Goal: Information Seeking & Learning: Learn about a topic

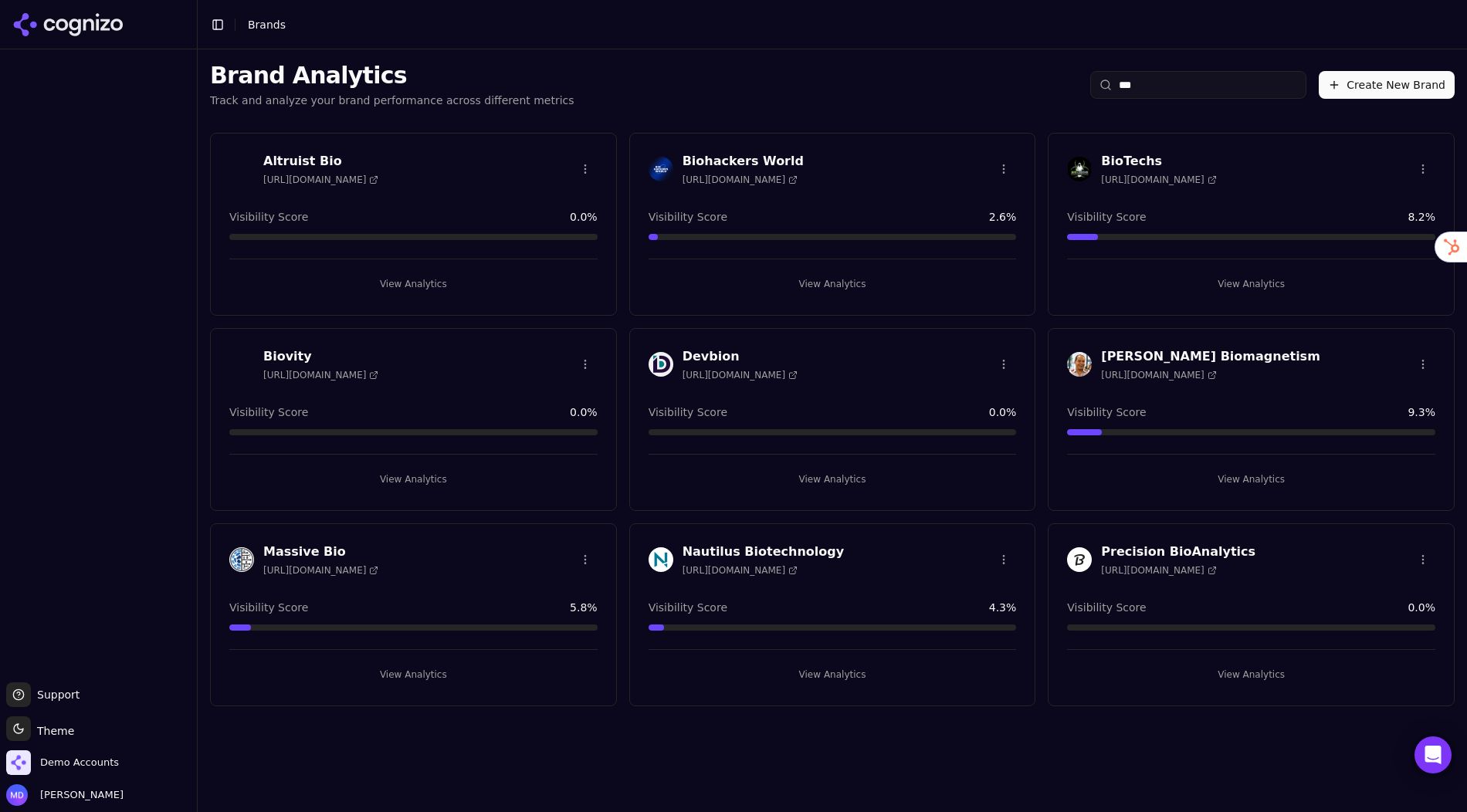
type input "***"
click at [798, 284] on button "View Analytics" at bounding box center [833, 284] width 369 height 25
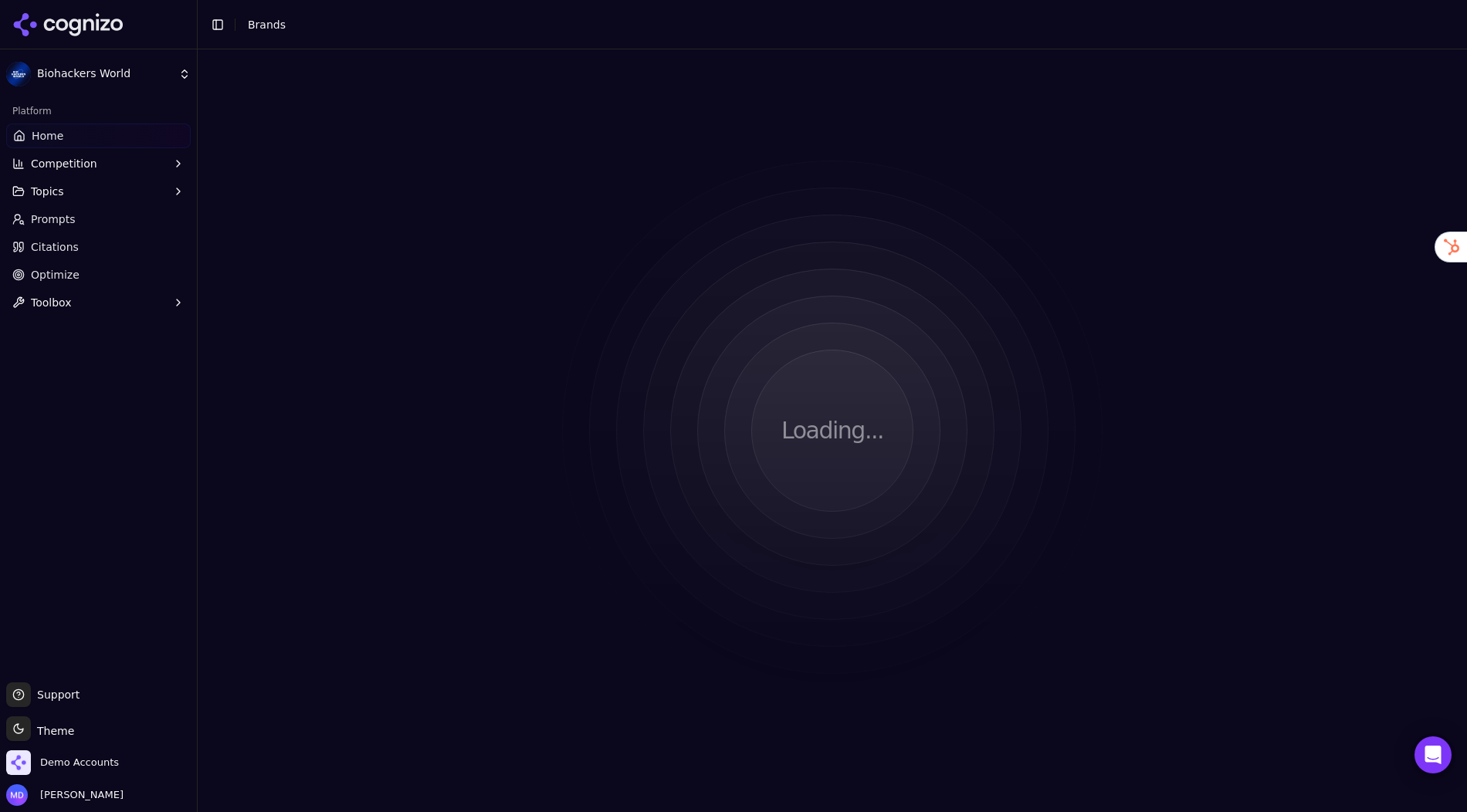
click at [55, 267] on link "Optimize" at bounding box center [98, 274] width 184 height 25
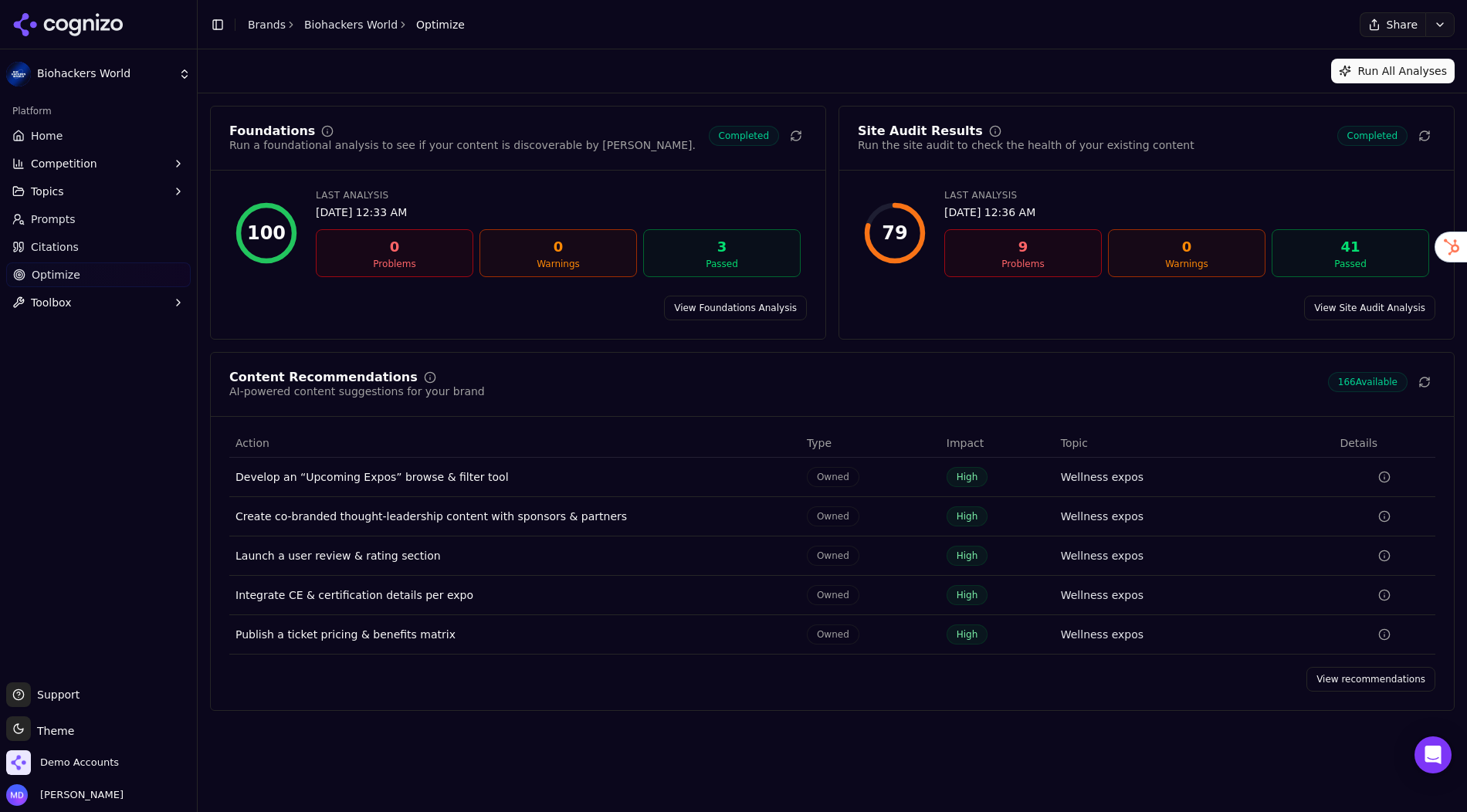
click at [51, 133] on span "Home" at bounding box center [47, 136] width 32 height 16
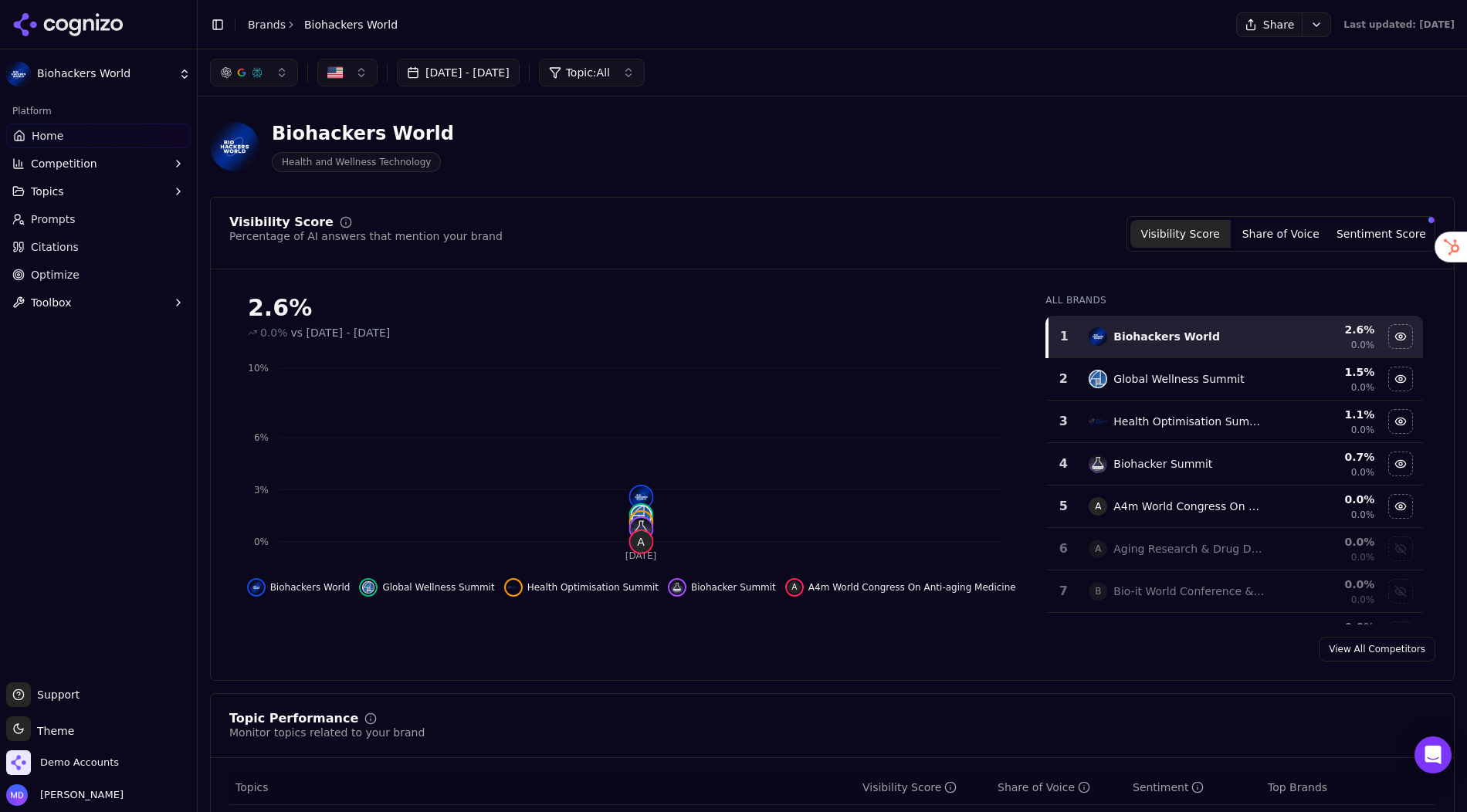
click at [97, 210] on link "Prompts" at bounding box center [98, 219] width 184 height 25
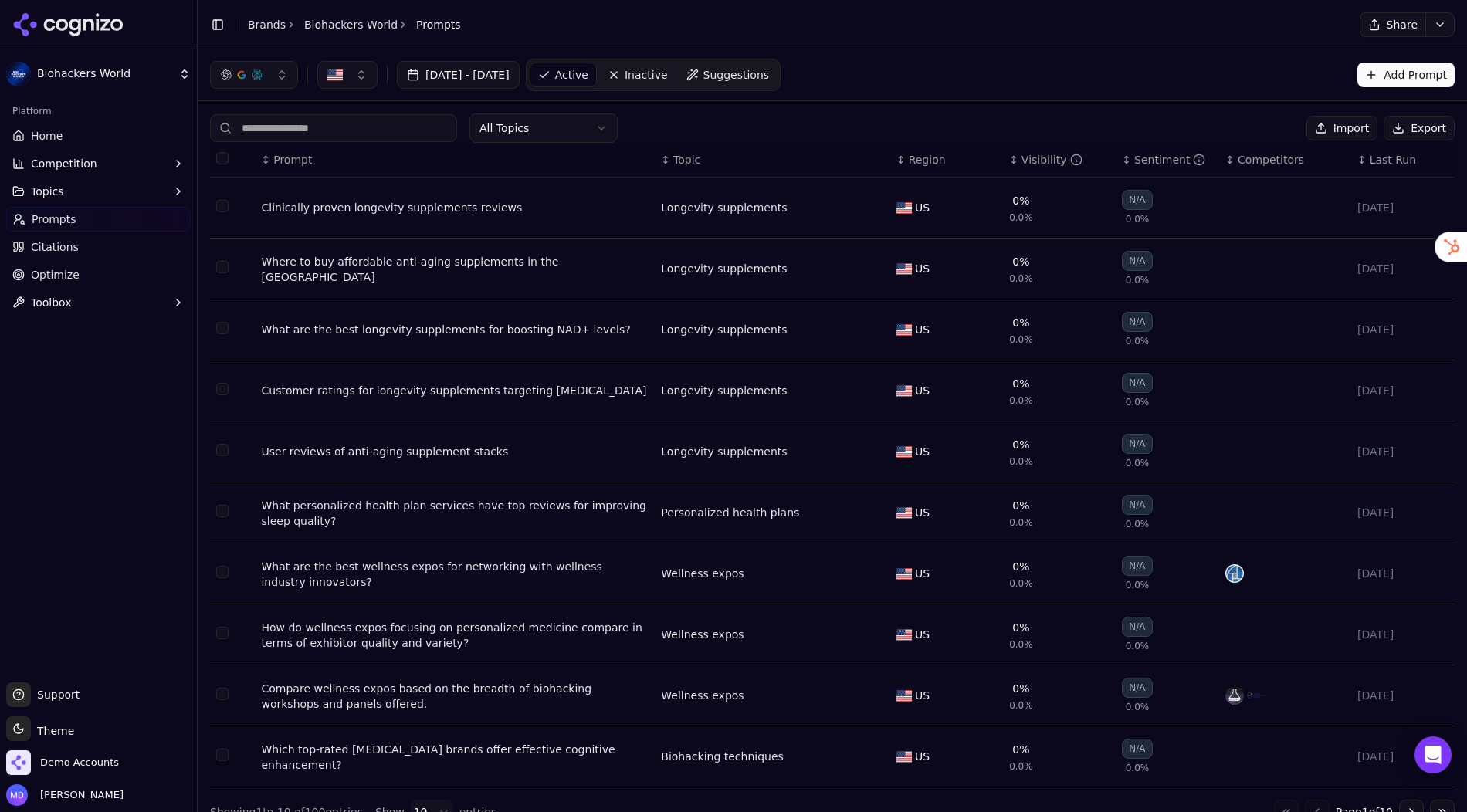
click at [1033, 157] on div "Visibility" at bounding box center [1052, 160] width 61 height 16
click at [1032, 157] on div "Visibility" at bounding box center [1052, 160] width 61 height 16
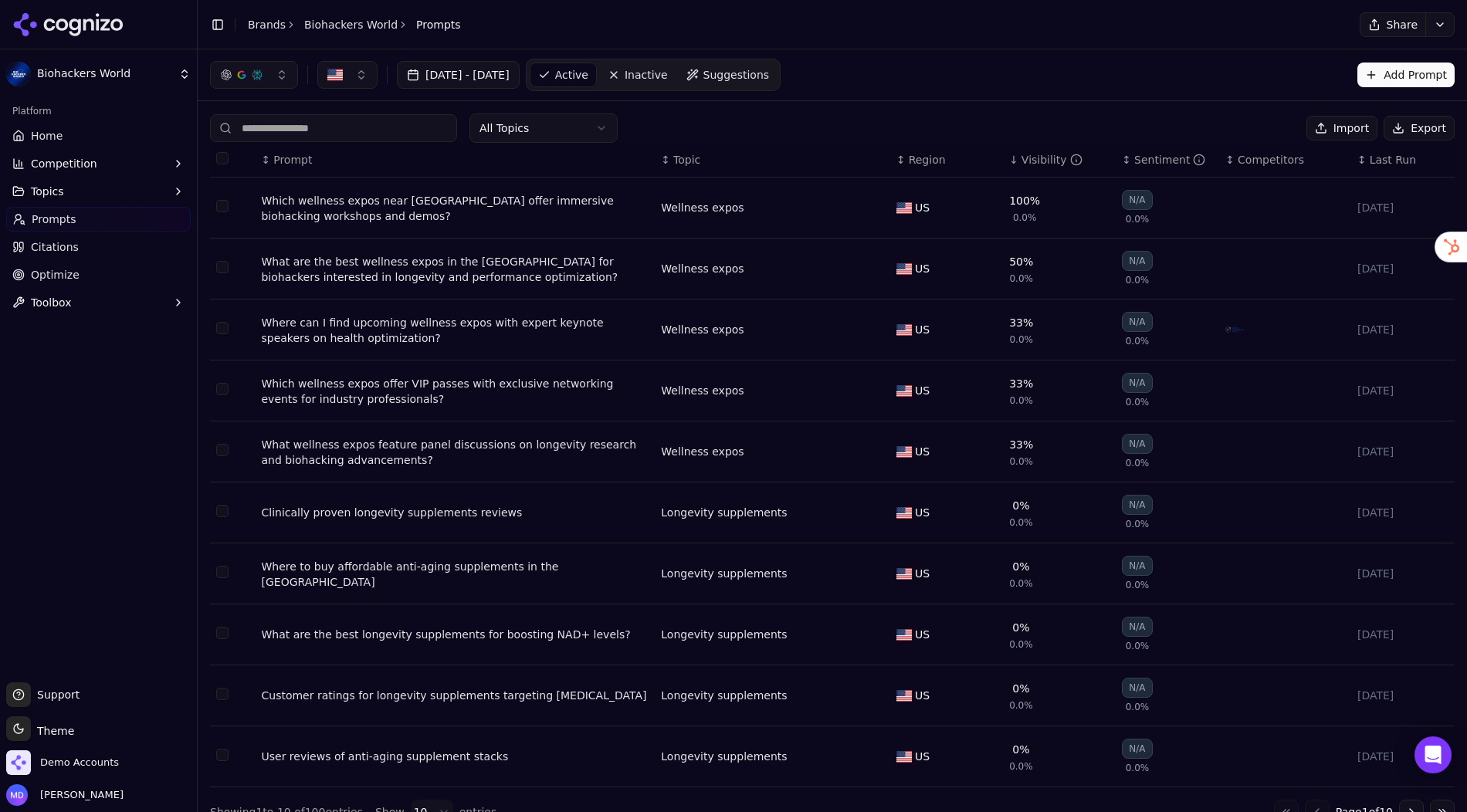
click at [87, 132] on link "Home" at bounding box center [98, 136] width 184 height 25
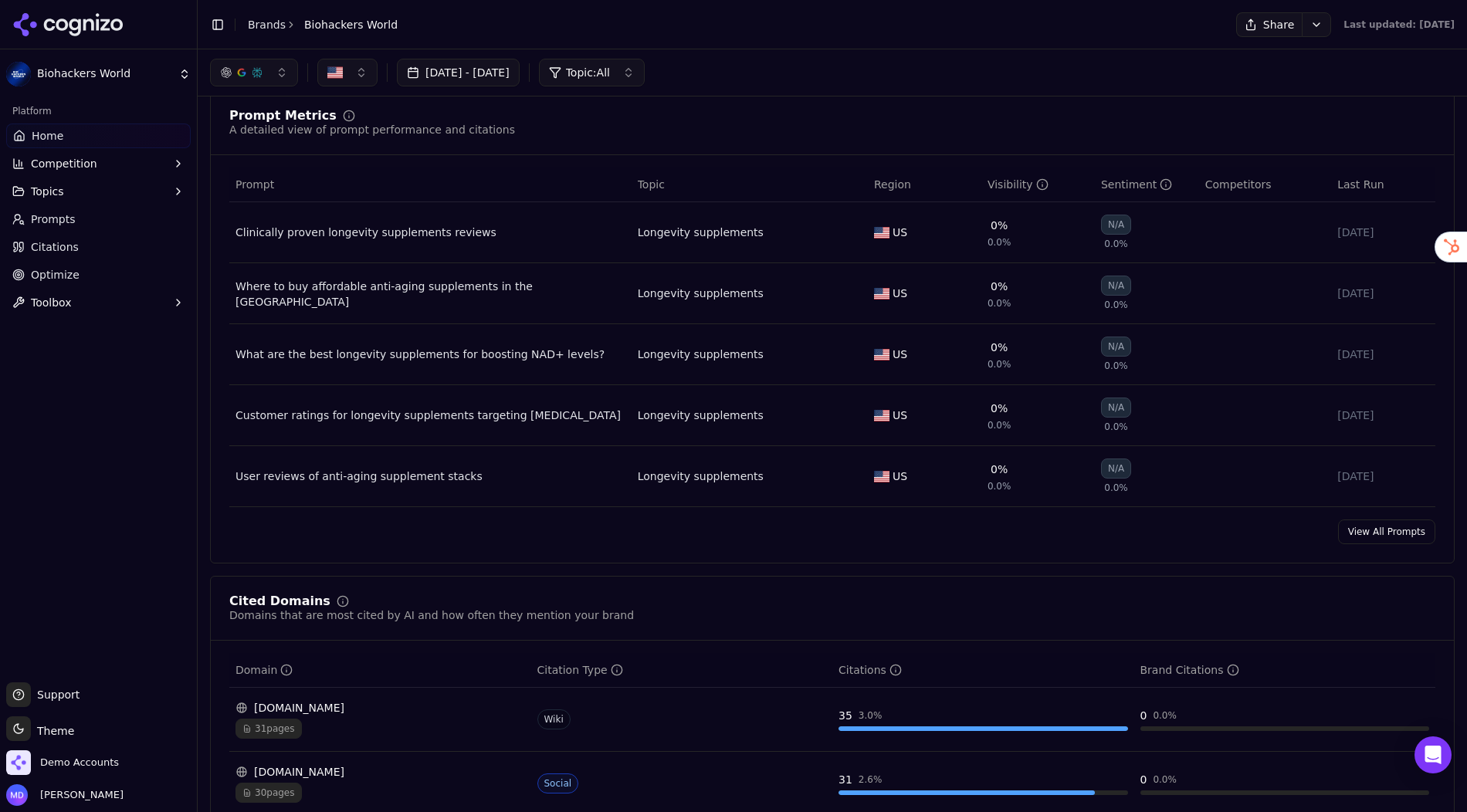
scroll to position [1085, 0]
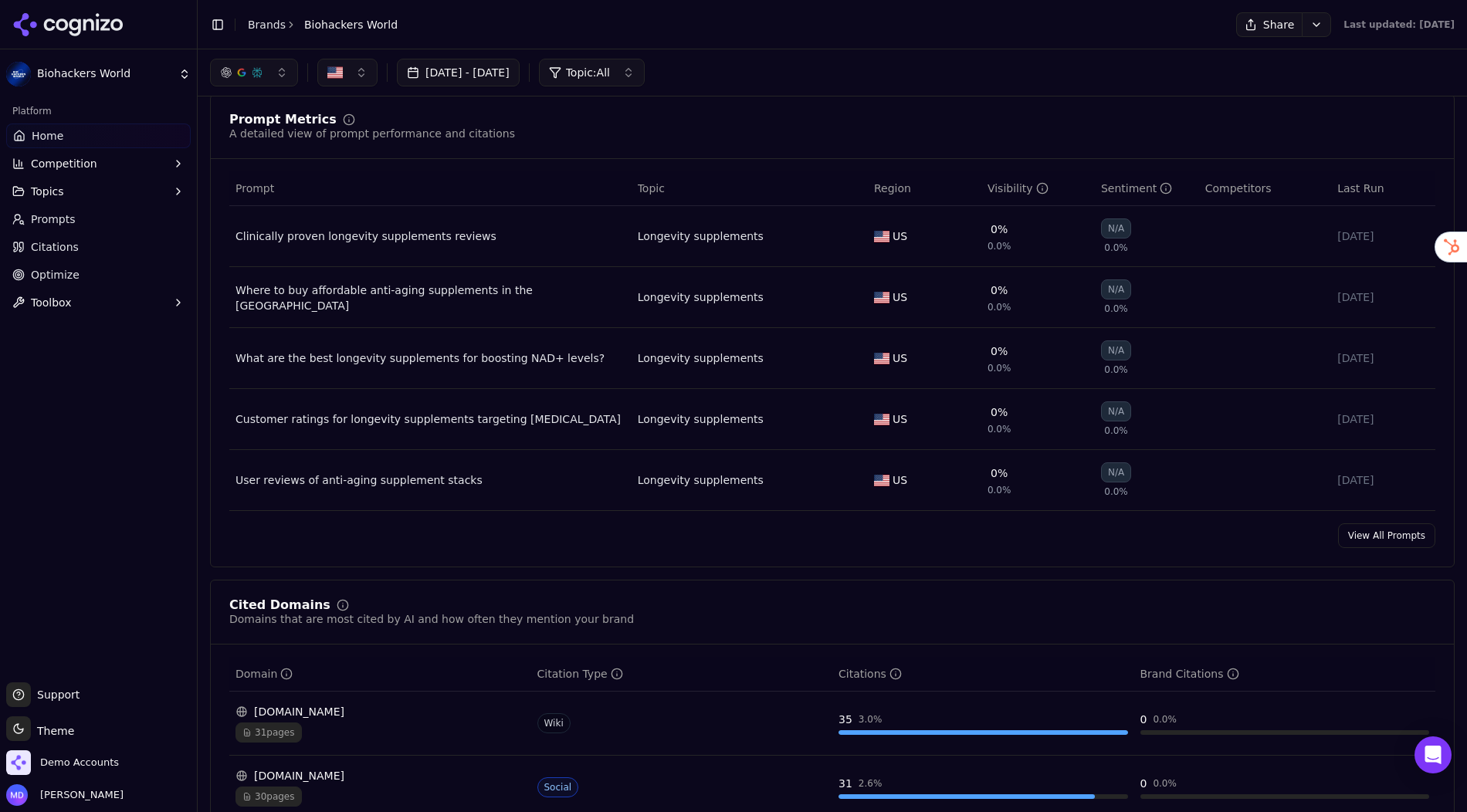
click at [1374, 531] on link "View All Prompts" at bounding box center [1386, 536] width 97 height 25
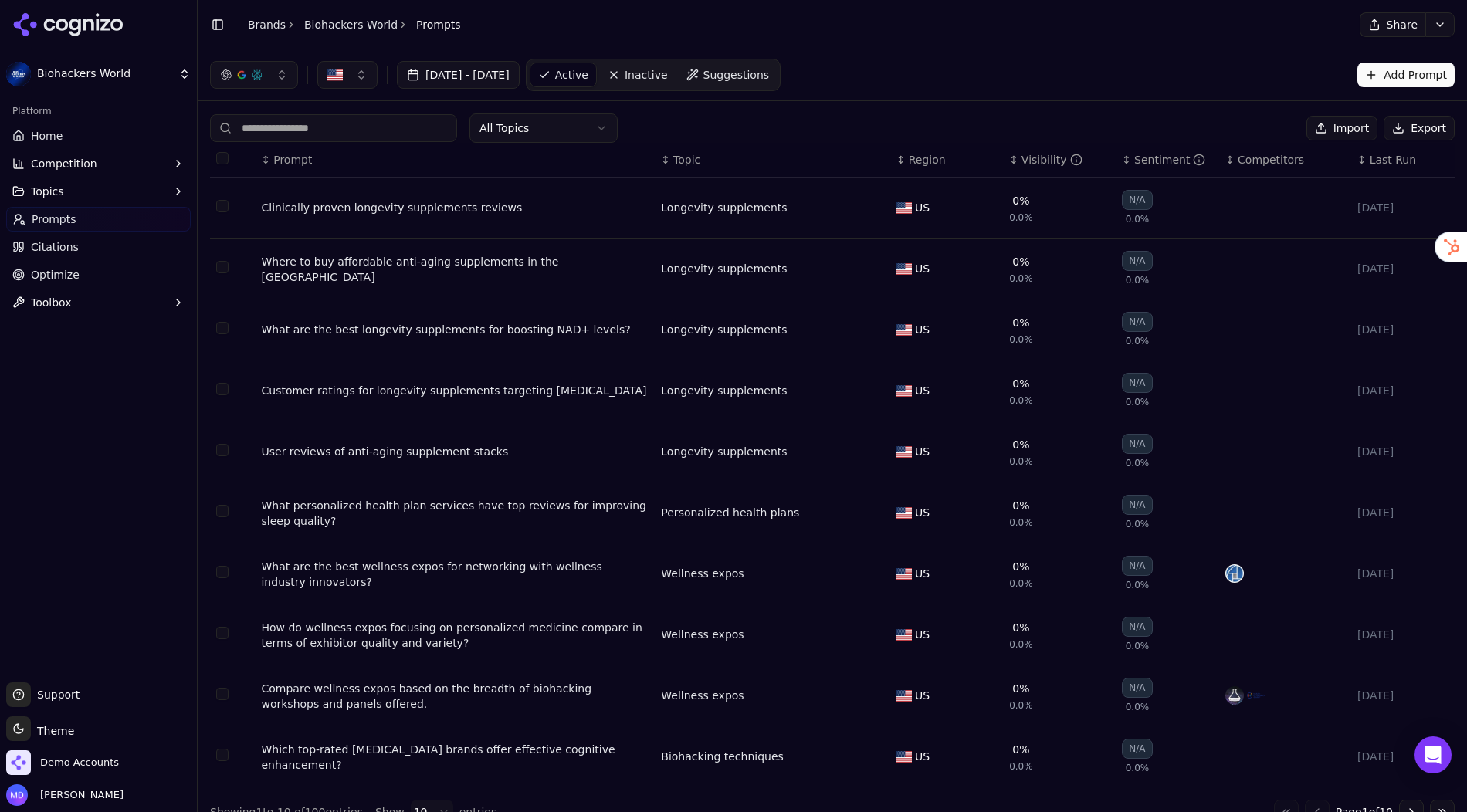
click at [1049, 143] on th "↕ Visibility" at bounding box center [1059, 160] width 113 height 35
click at [1046, 156] on div "Visibility" at bounding box center [1052, 160] width 61 height 16
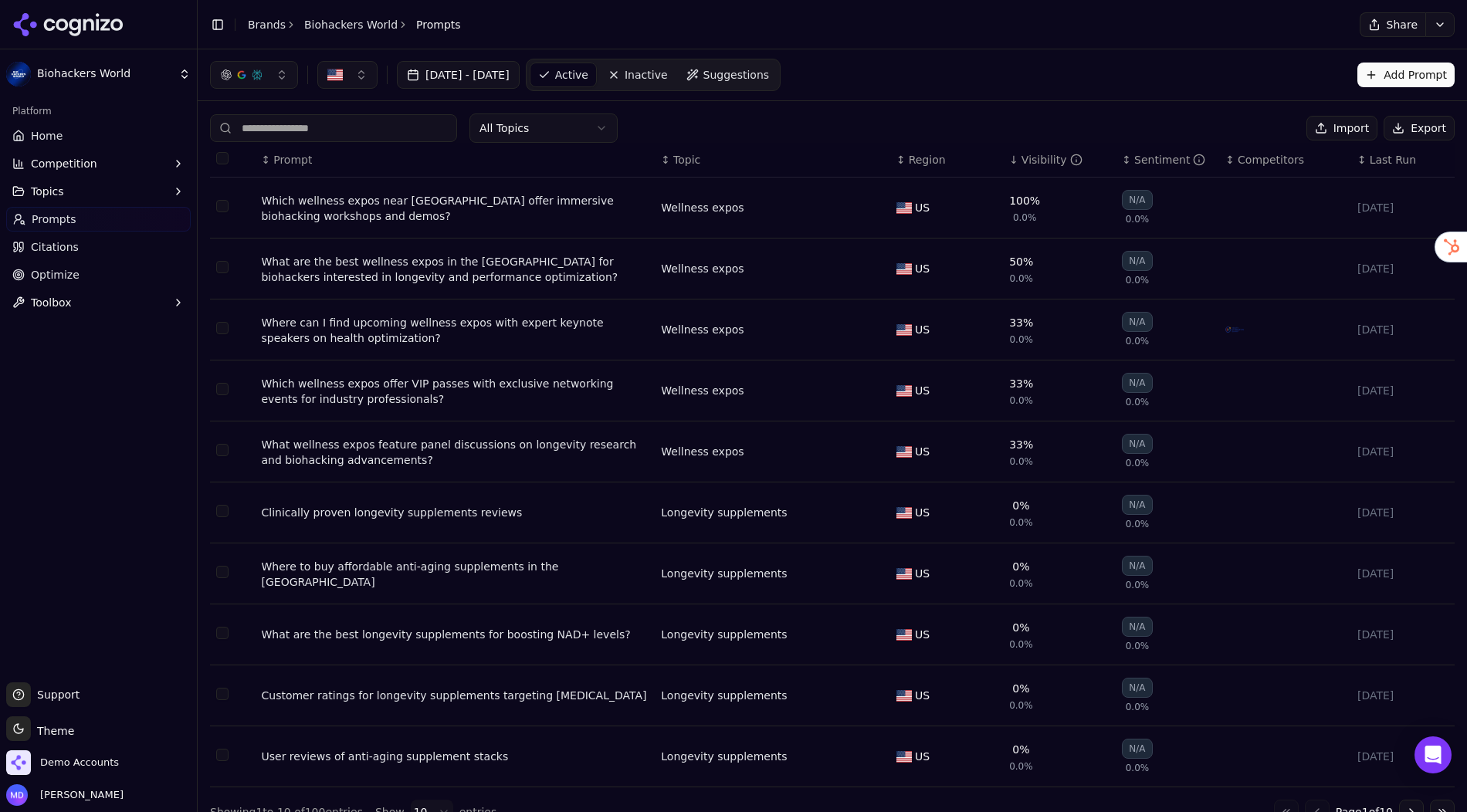
click at [54, 131] on span "Home" at bounding box center [47, 136] width 32 height 16
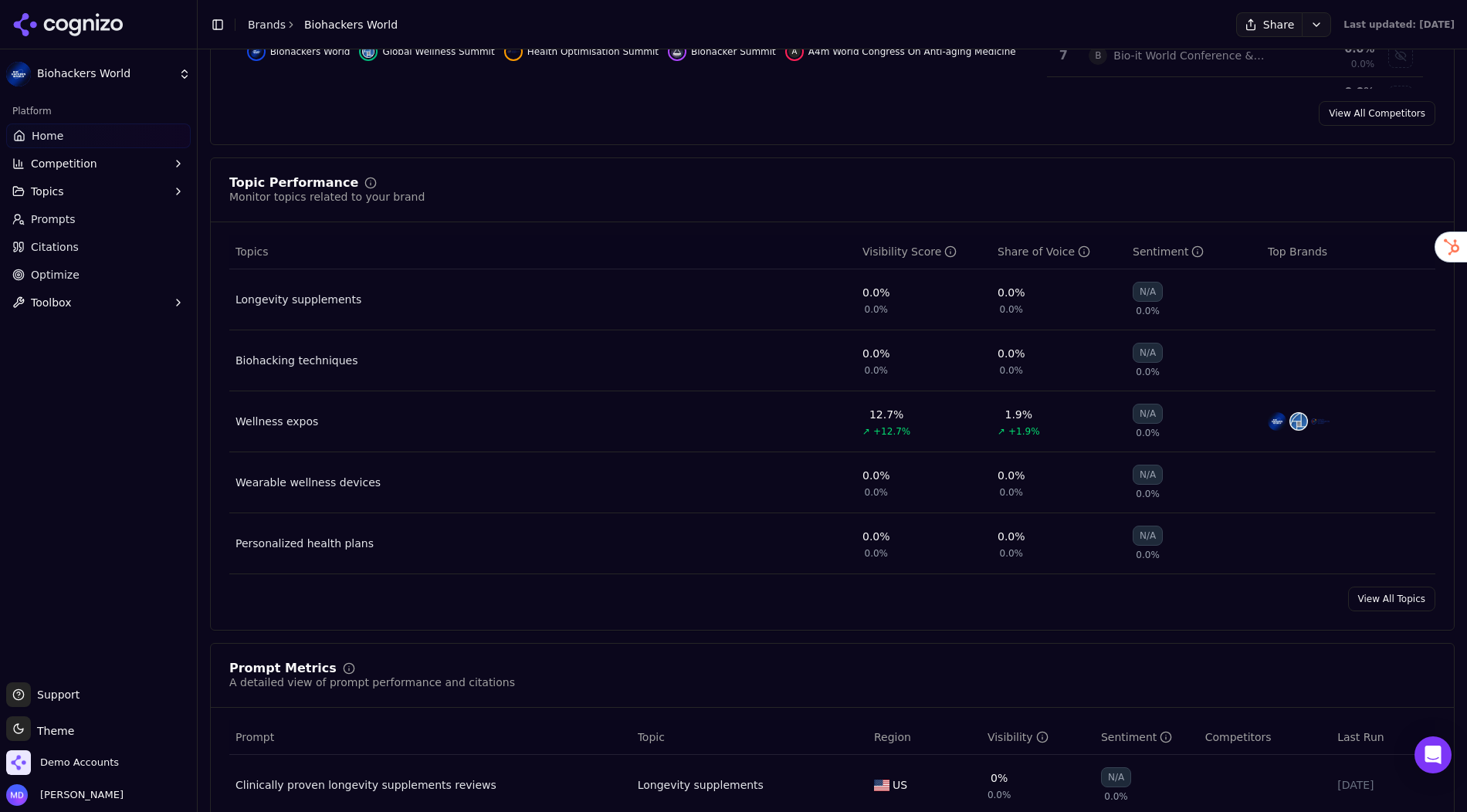
scroll to position [544, 0]
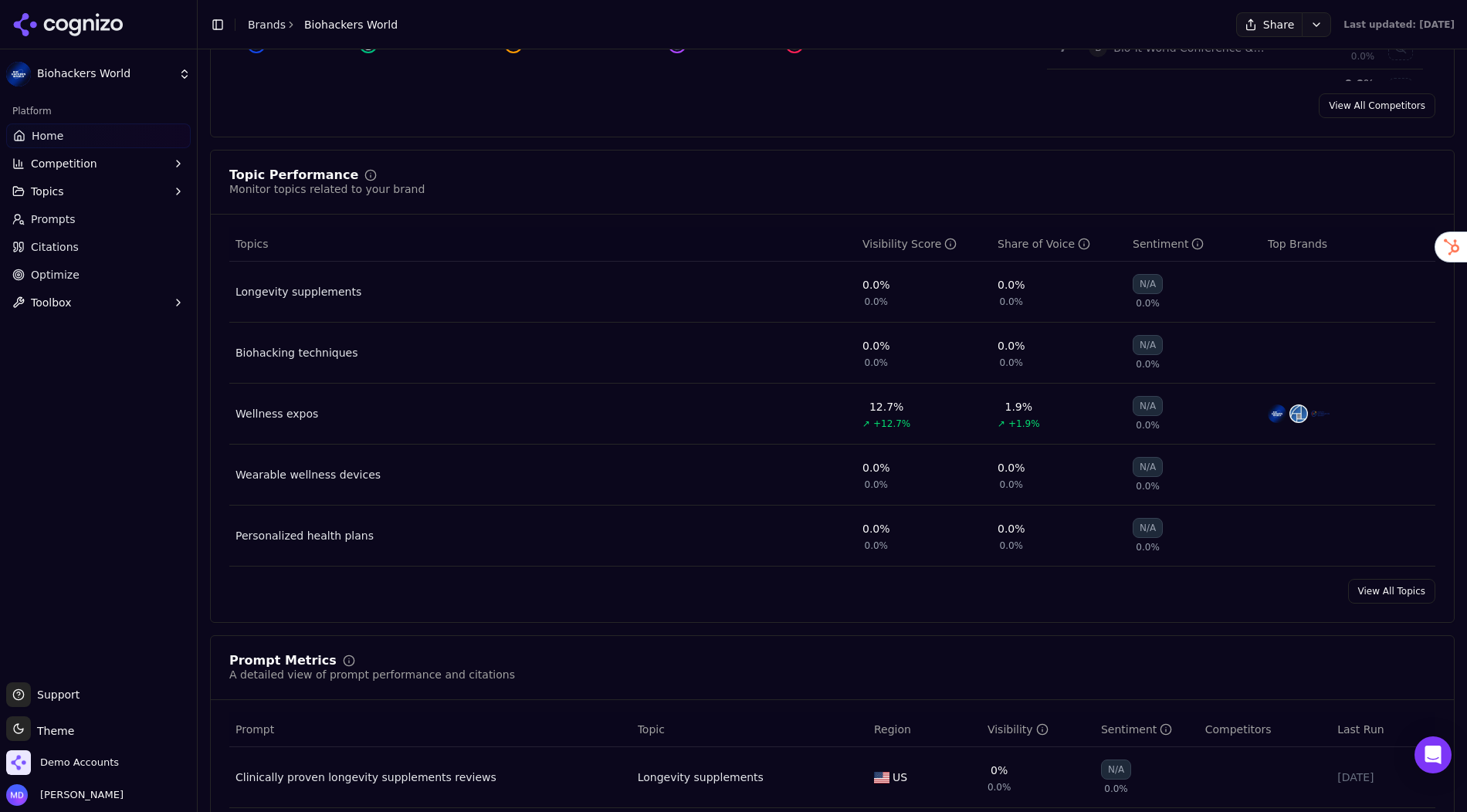
click at [44, 274] on span "Optimize" at bounding box center [54, 275] width 48 height 16
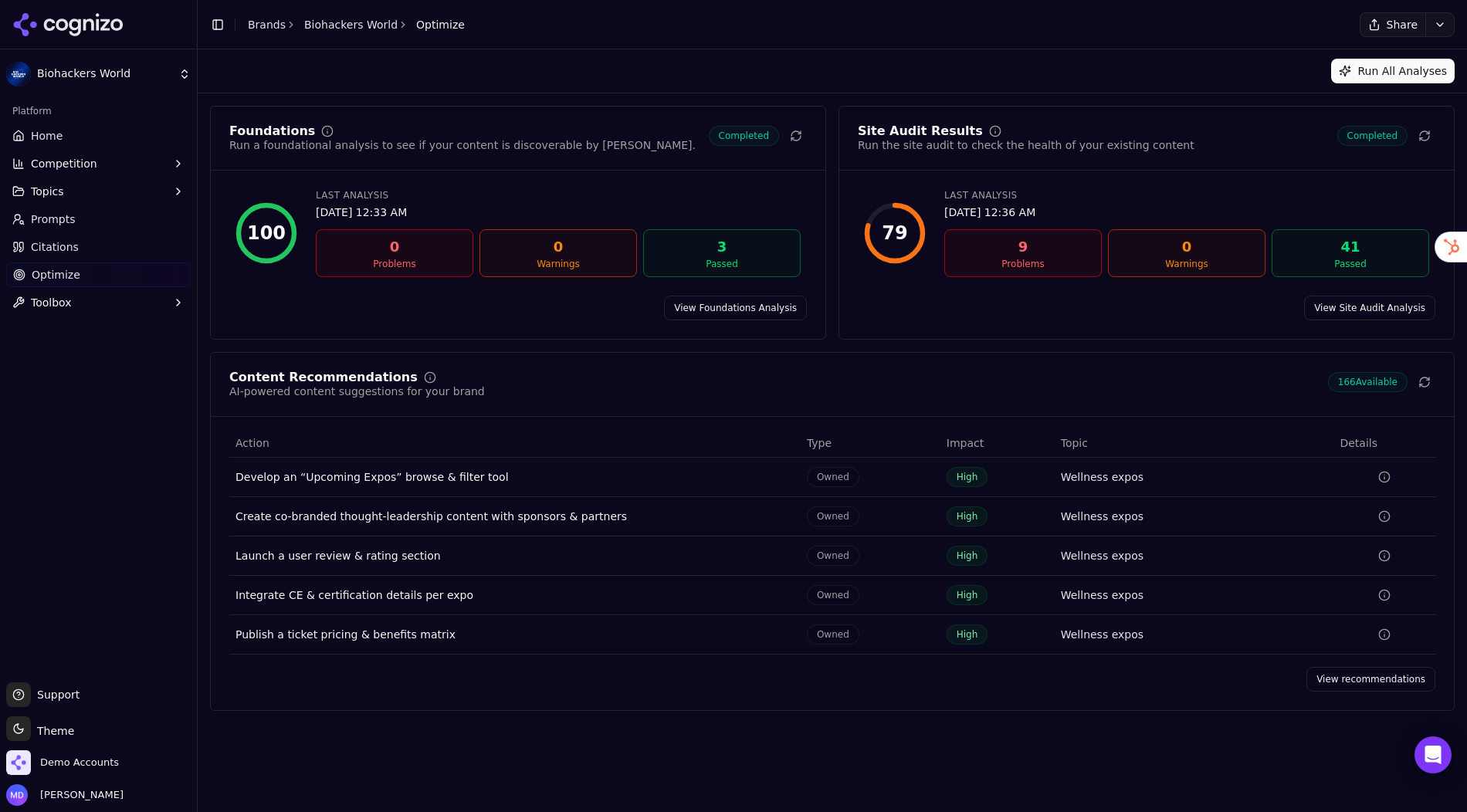
click at [1340, 679] on link "View recommendations" at bounding box center [1370, 679] width 129 height 25
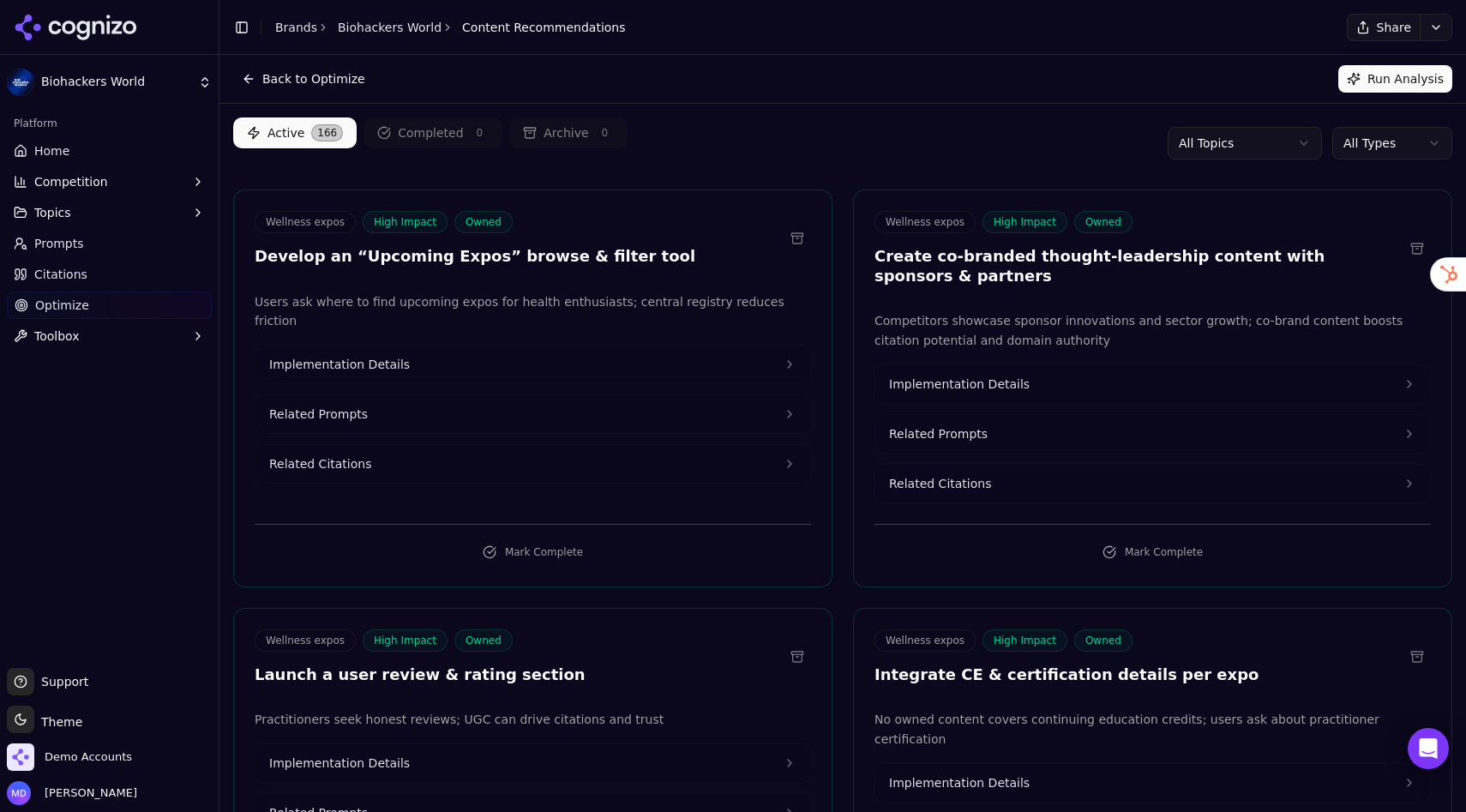
click at [398, 355] on span "Implementation Details" at bounding box center [339, 364] width 140 height 18
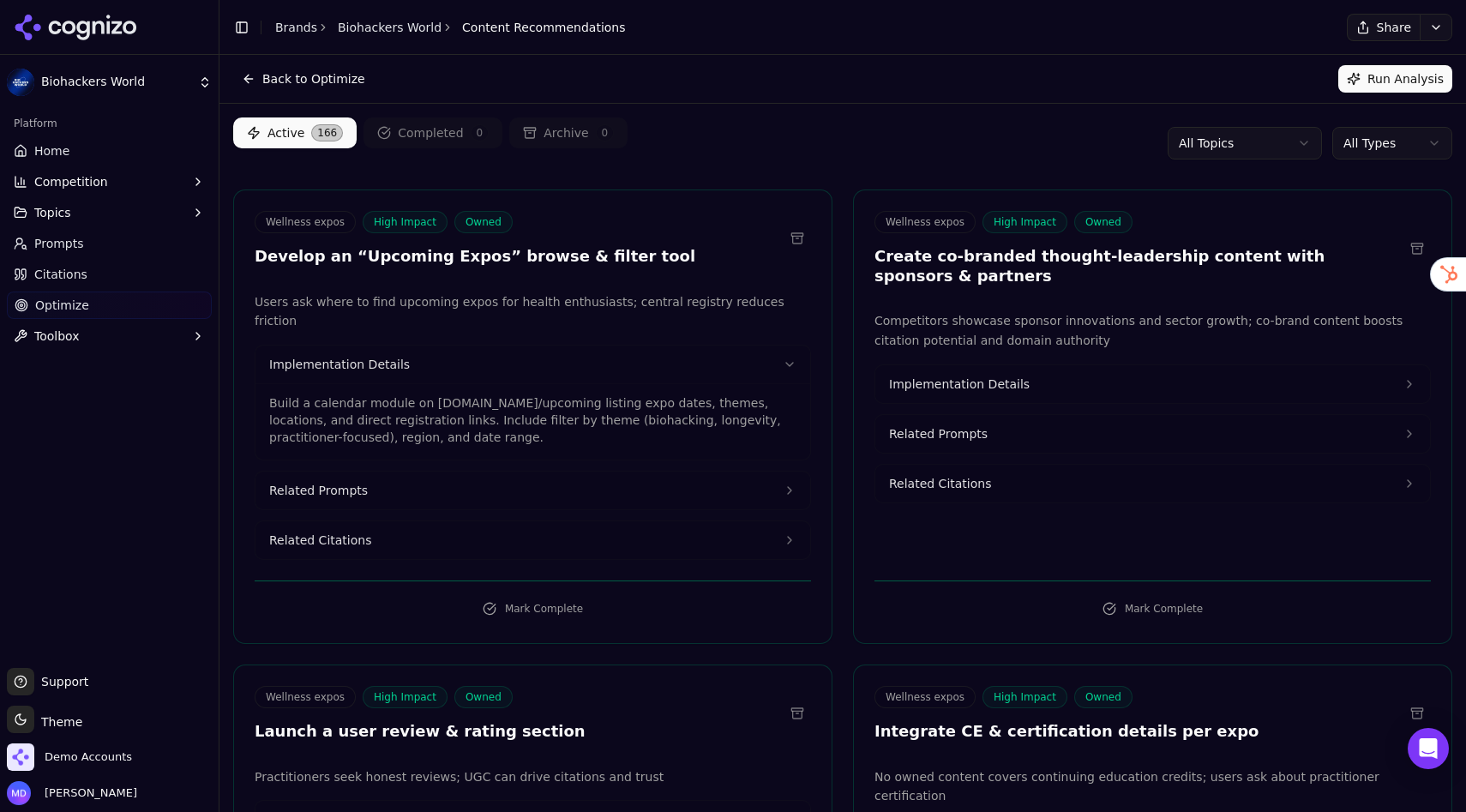
click at [344, 532] on span "Related Citations" at bounding box center [320, 540] width 102 height 18
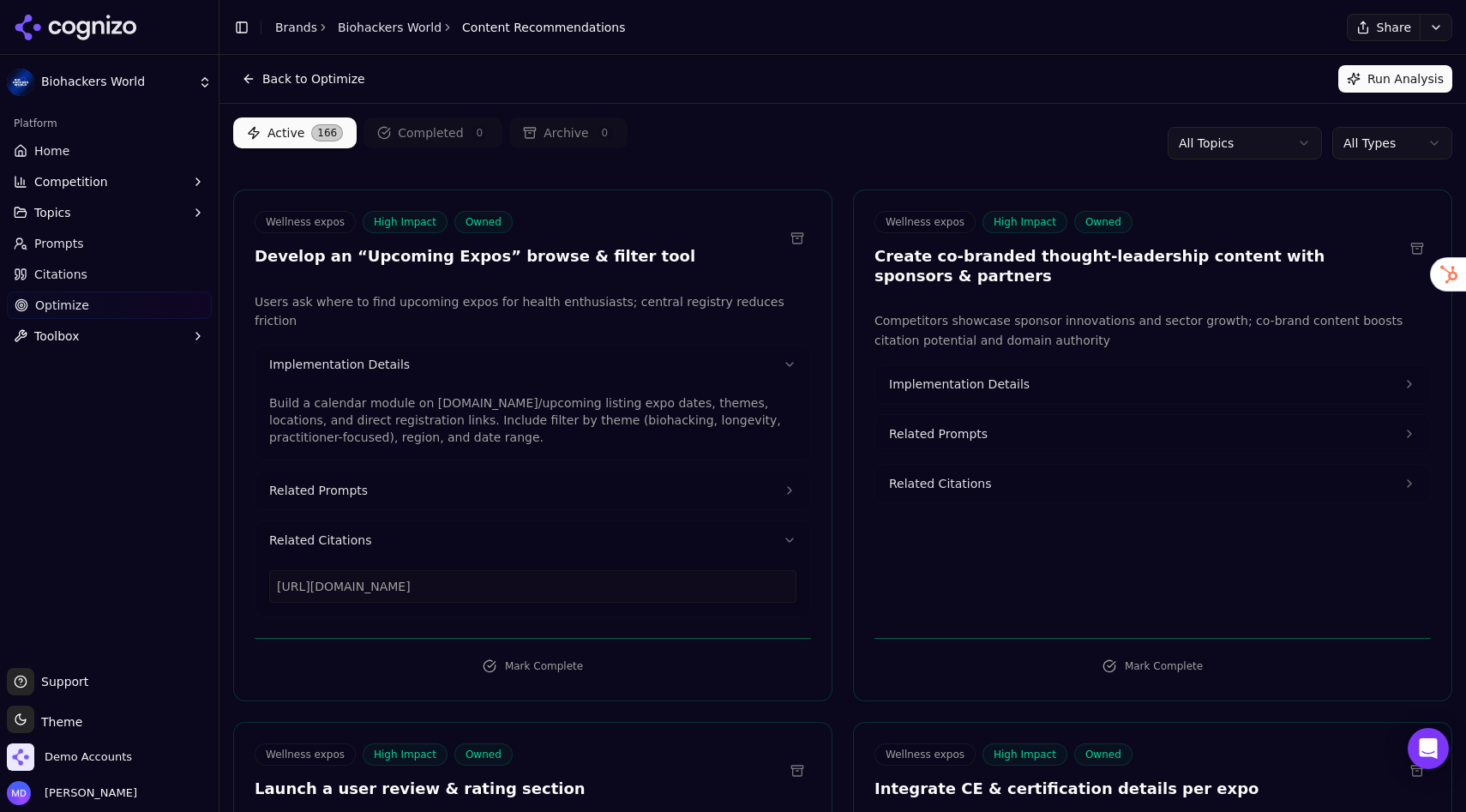
click at [332, 532] on span "Related Citations" at bounding box center [320, 540] width 102 height 18
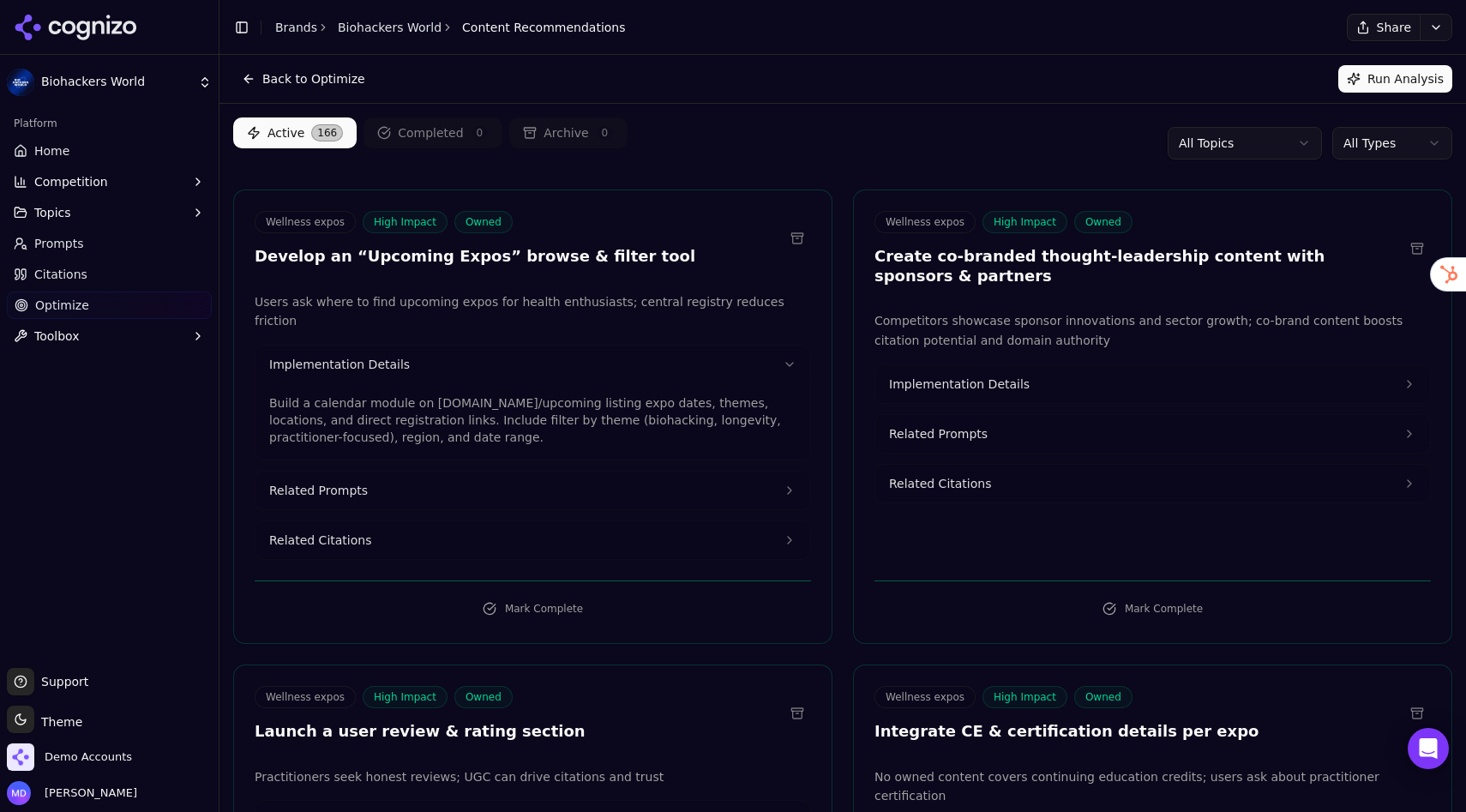
click at [60, 249] on span "Prompts" at bounding box center [58, 243] width 50 height 18
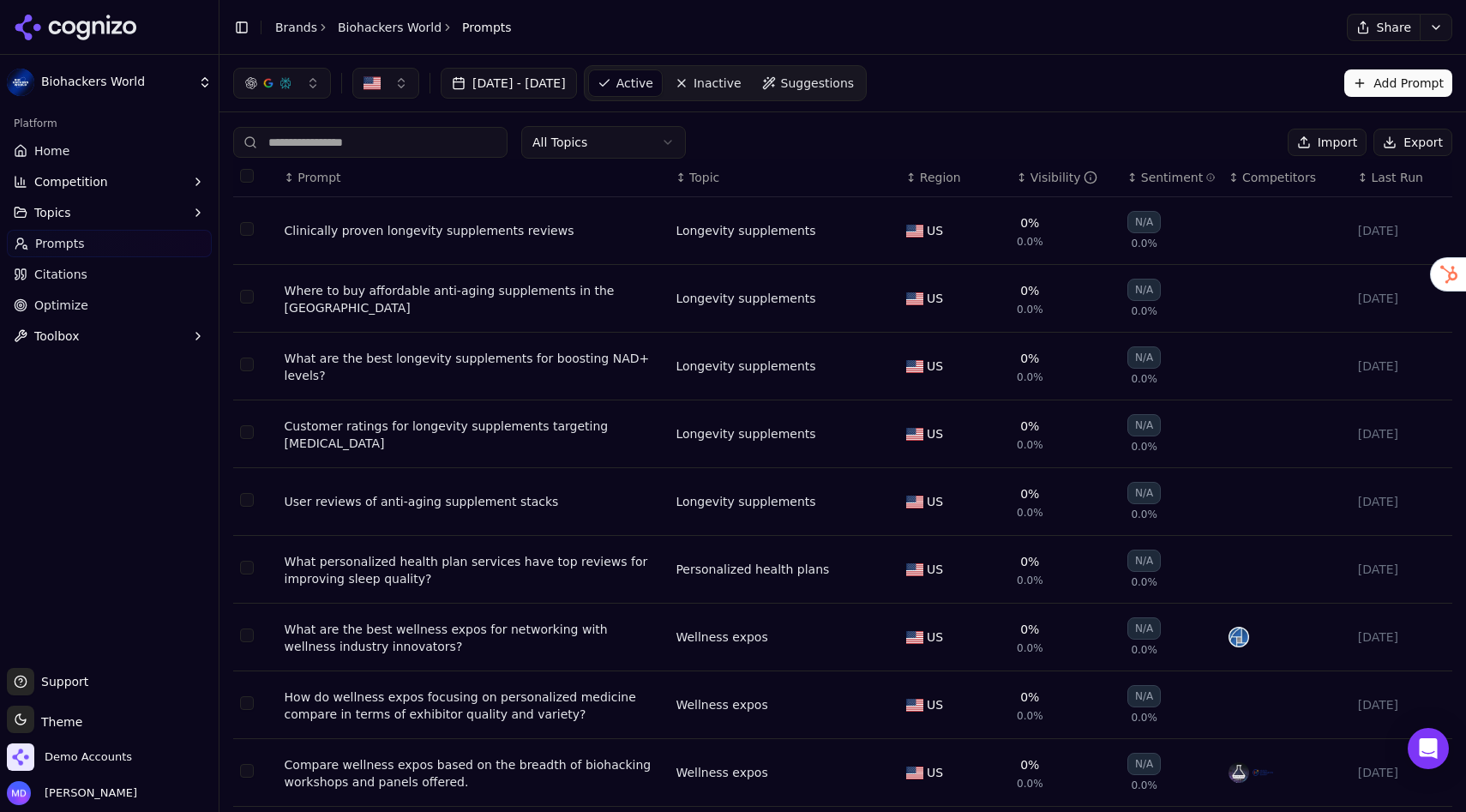
click at [855, 77] on span "Suggestions" at bounding box center [818, 84] width 74 height 18
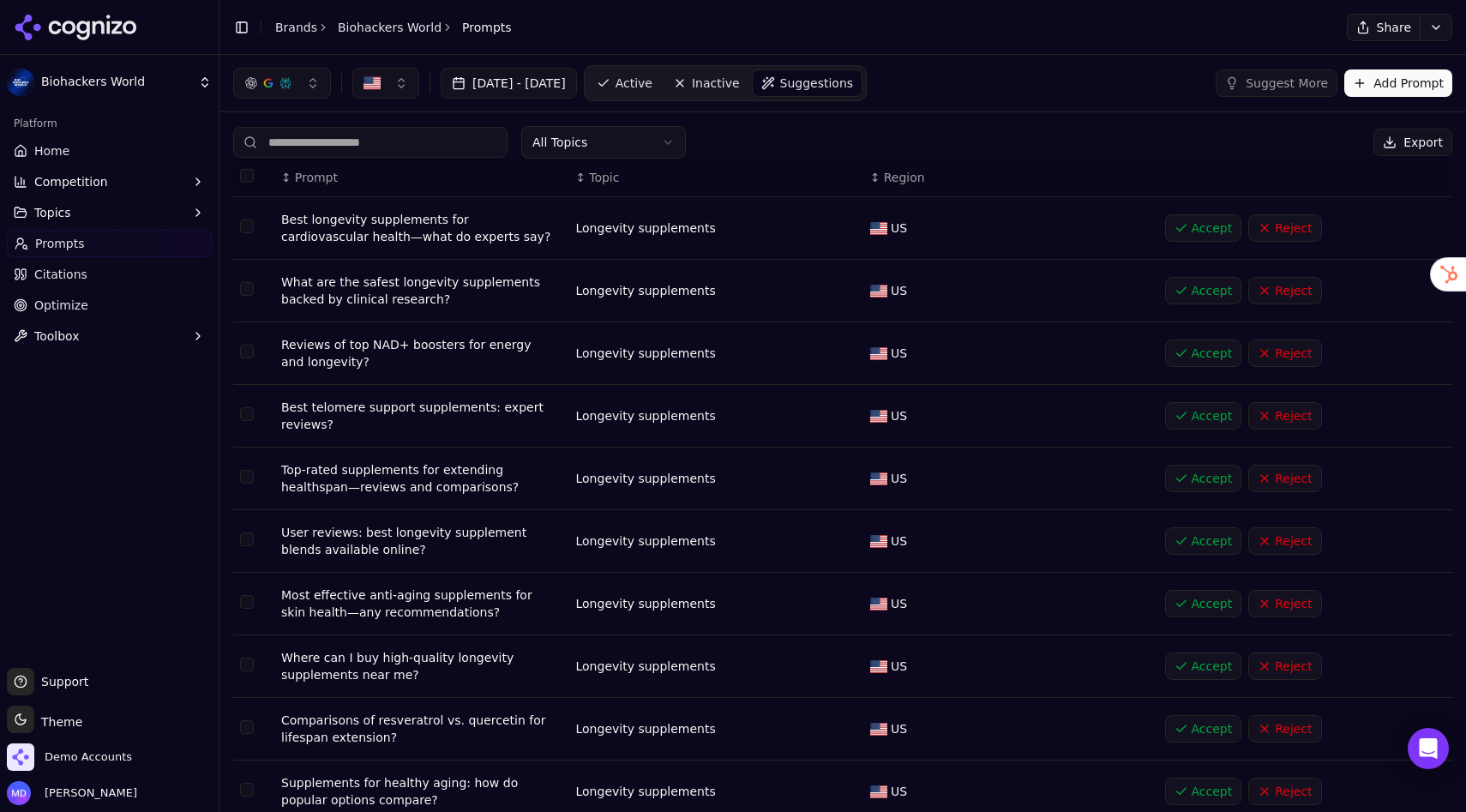
click at [612, 139] on html "Biohackers World Platform Home Competition Topics Prompts Citations Optimize To…" at bounding box center [733, 406] width 1466 height 812
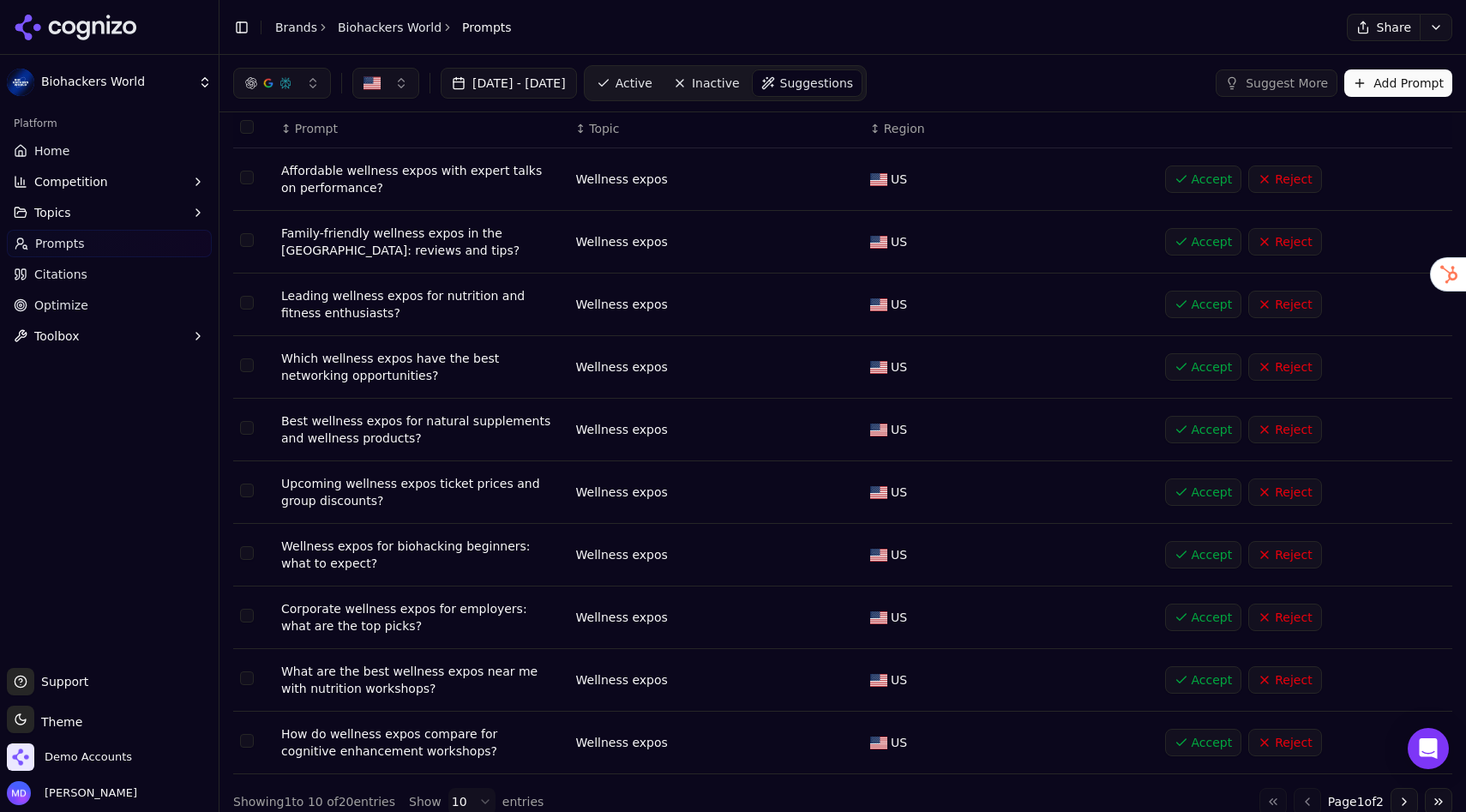
scroll to position [56, 0]
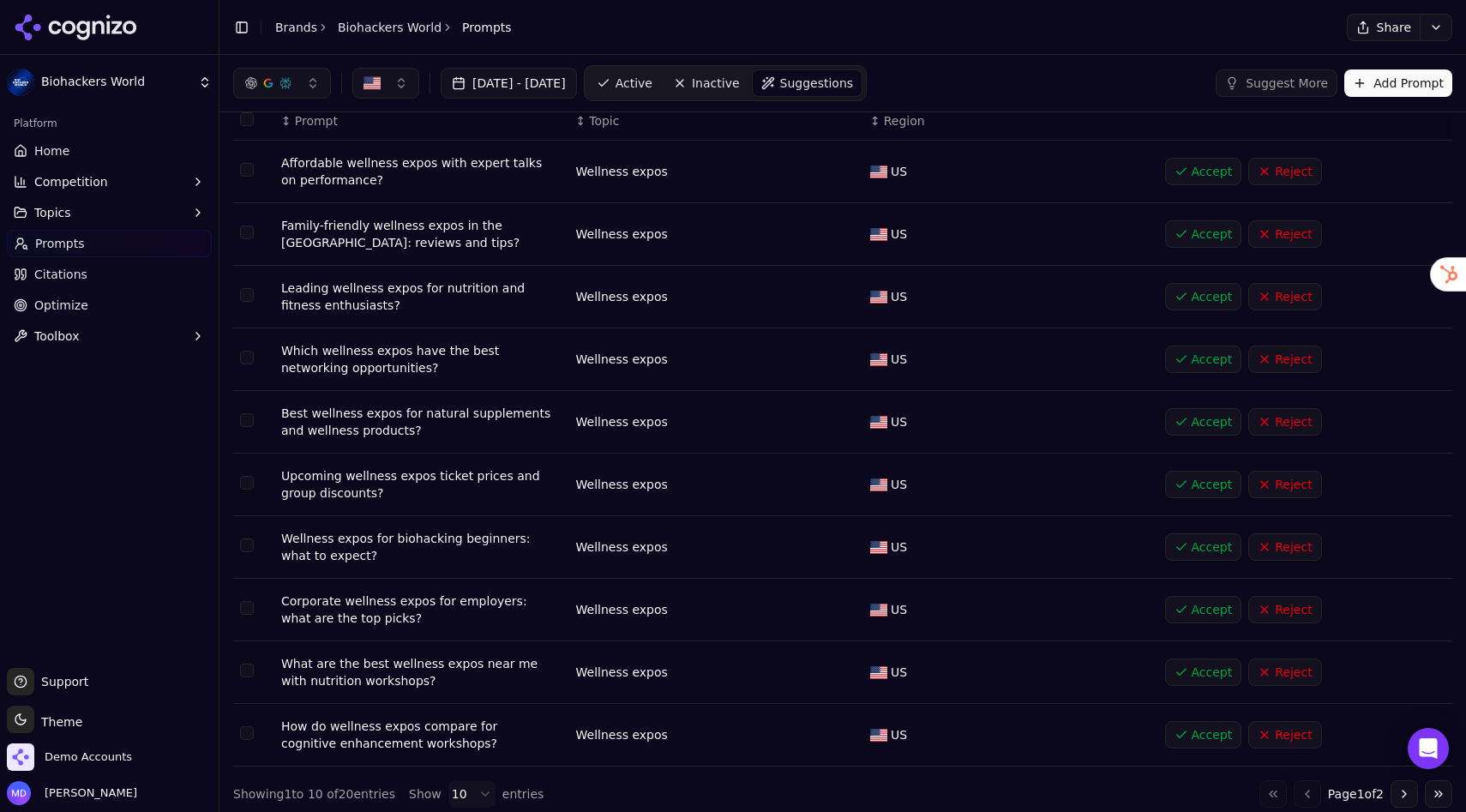
click at [64, 310] on span "Optimize" at bounding box center [60, 306] width 54 height 18
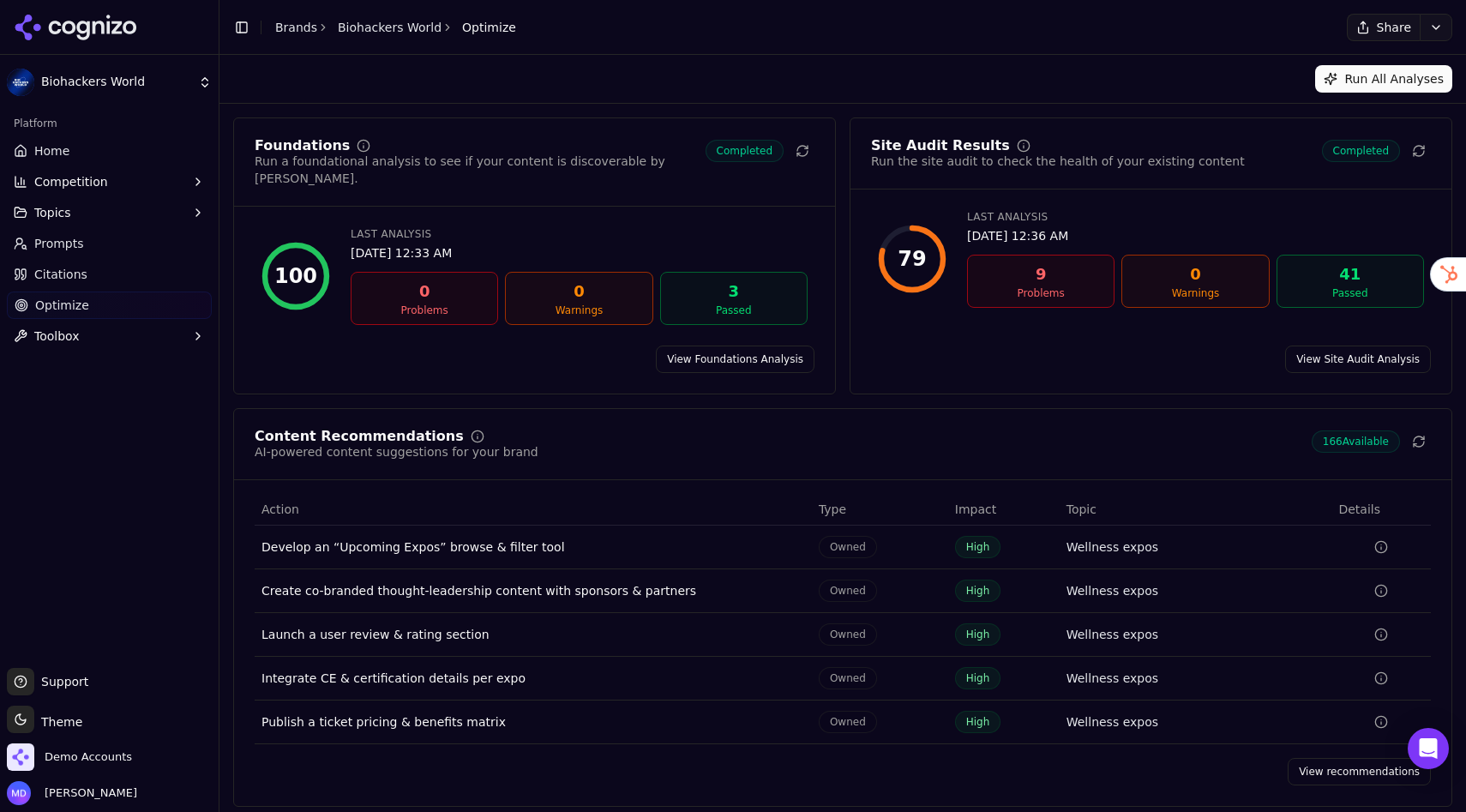
click at [1311, 757] on link "View recommendations" at bounding box center [1359, 771] width 143 height 27
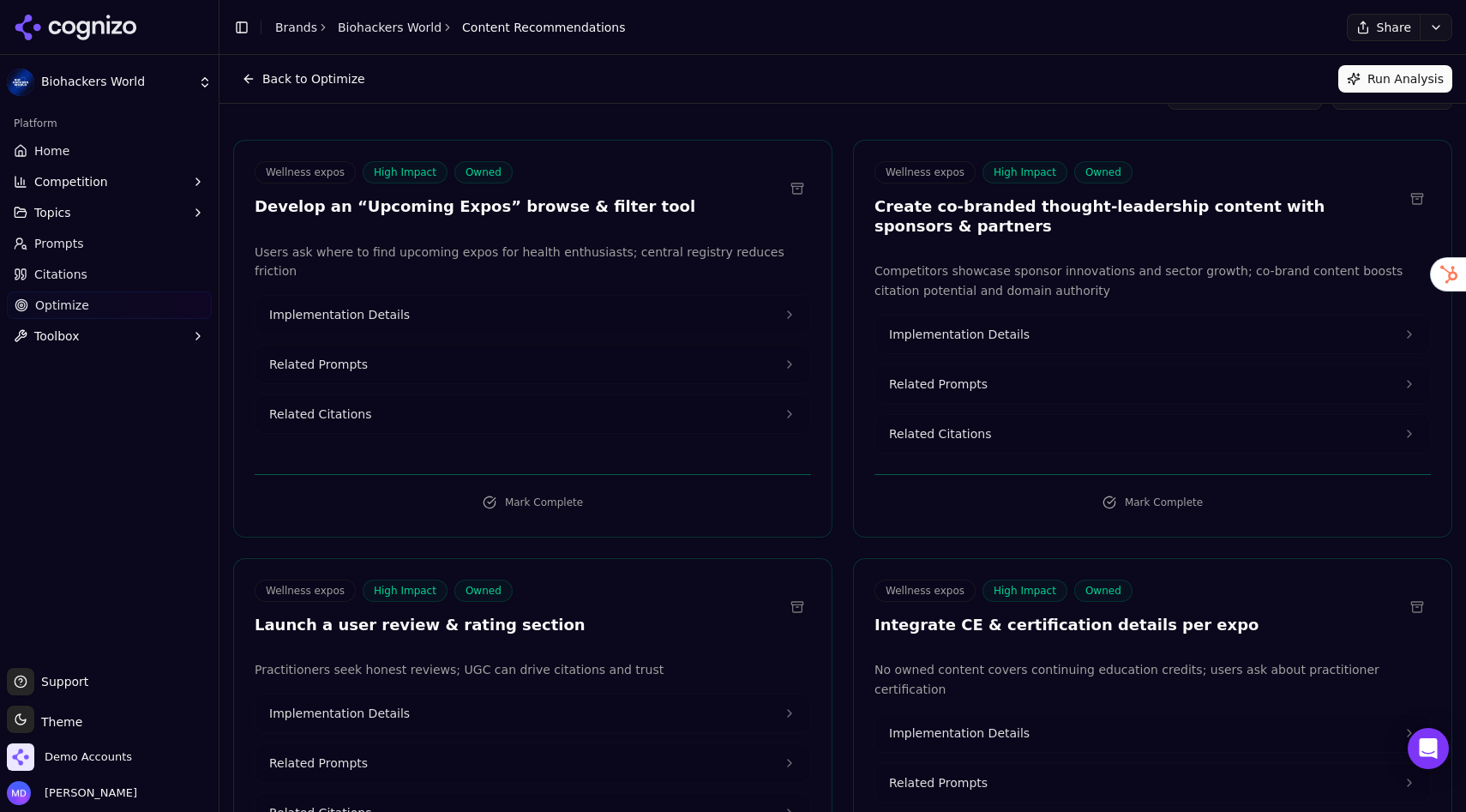
scroll to position [53, 0]
click at [127, 215] on button "Topics" at bounding box center [109, 212] width 205 height 27
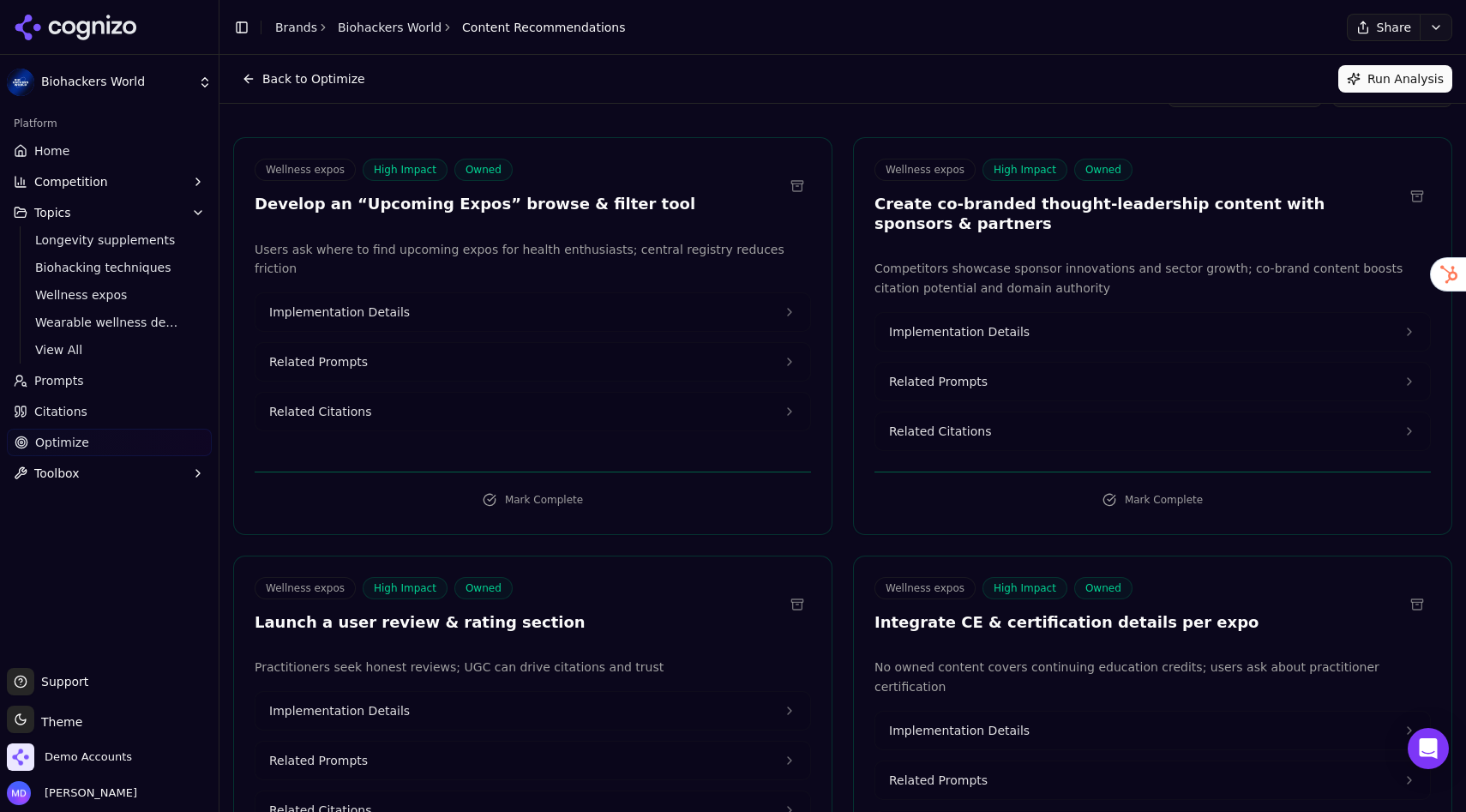
click at [48, 355] on span "View All" at bounding box center [109, 350] width 149 height 18
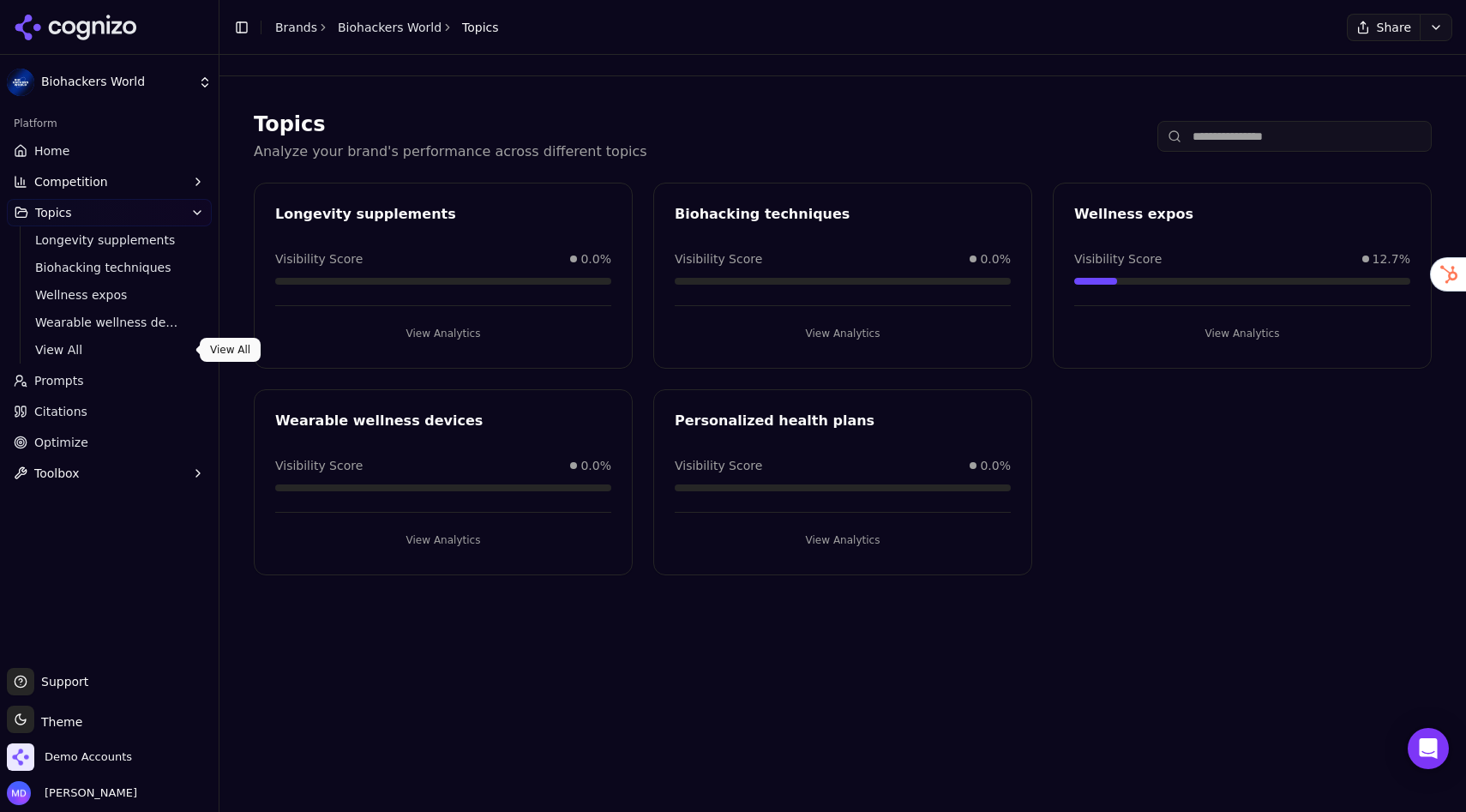
click at [74, 380] on span "Prompts" at bounding box center [58, 381] width 50 height 18
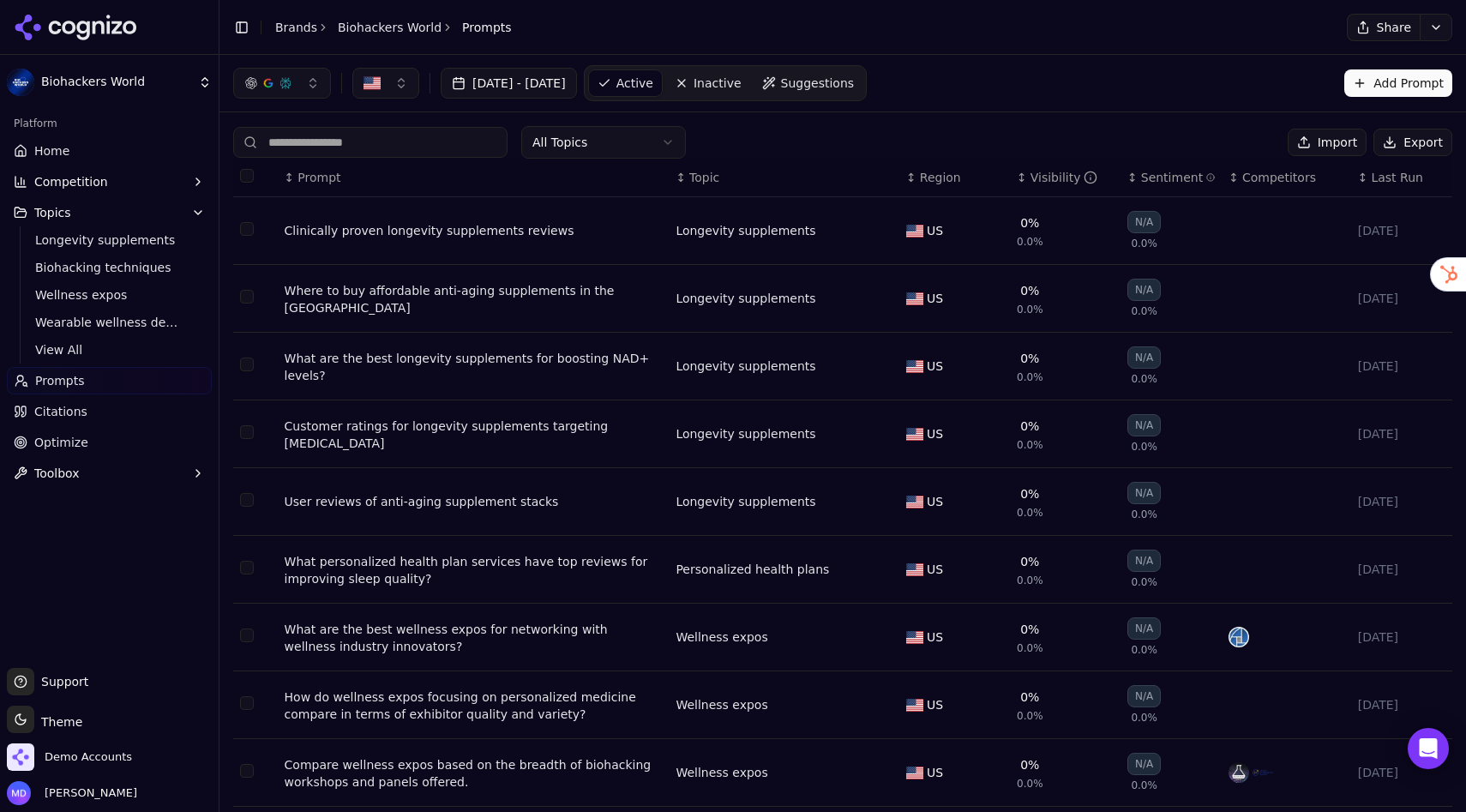
click at [64, 435] on span "Optimize" at bounding box center [60, 442] width 54 height 18
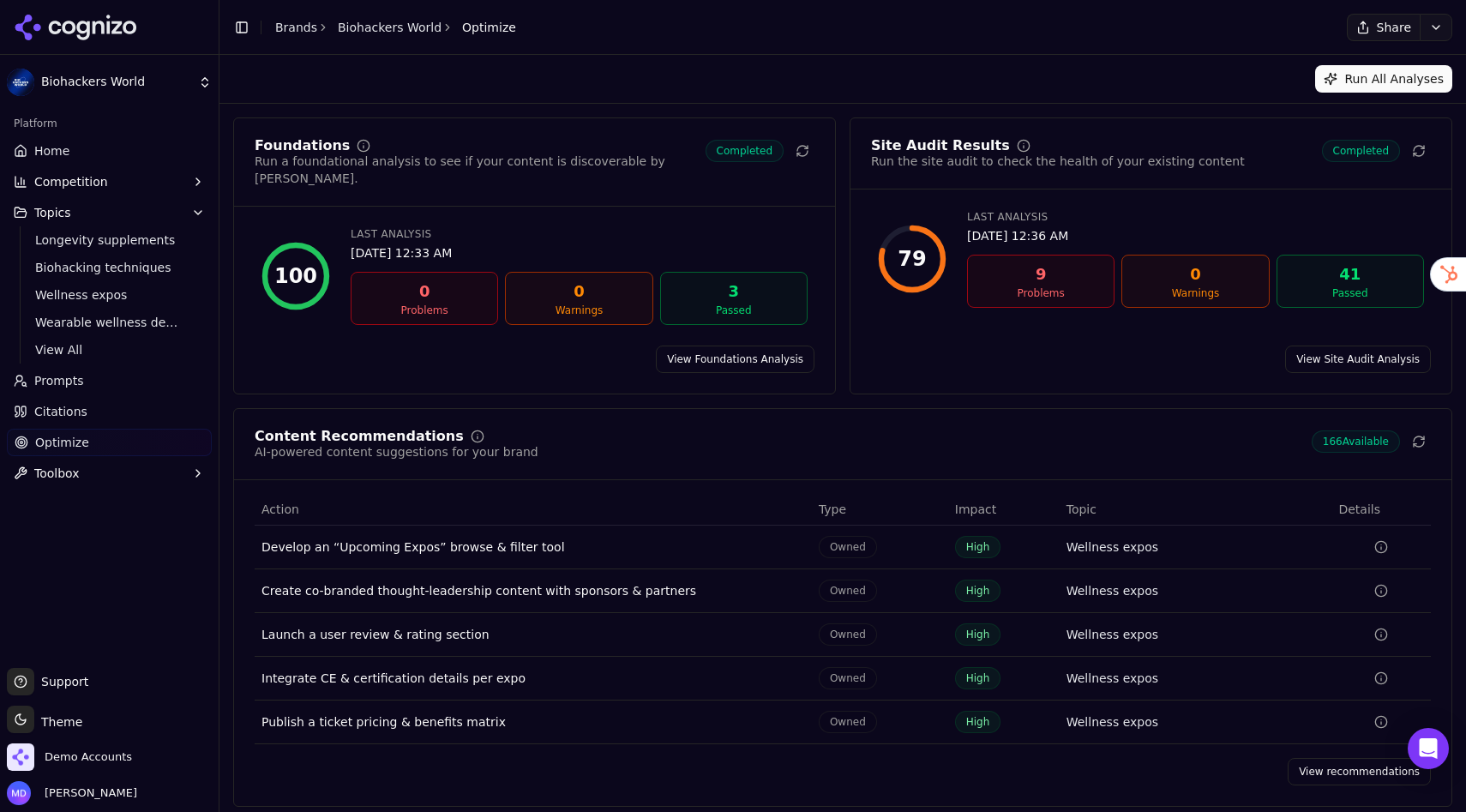
click at [1322, 757] on link "View recommendations" at bounding box center [1359, 771] width 143 height 27
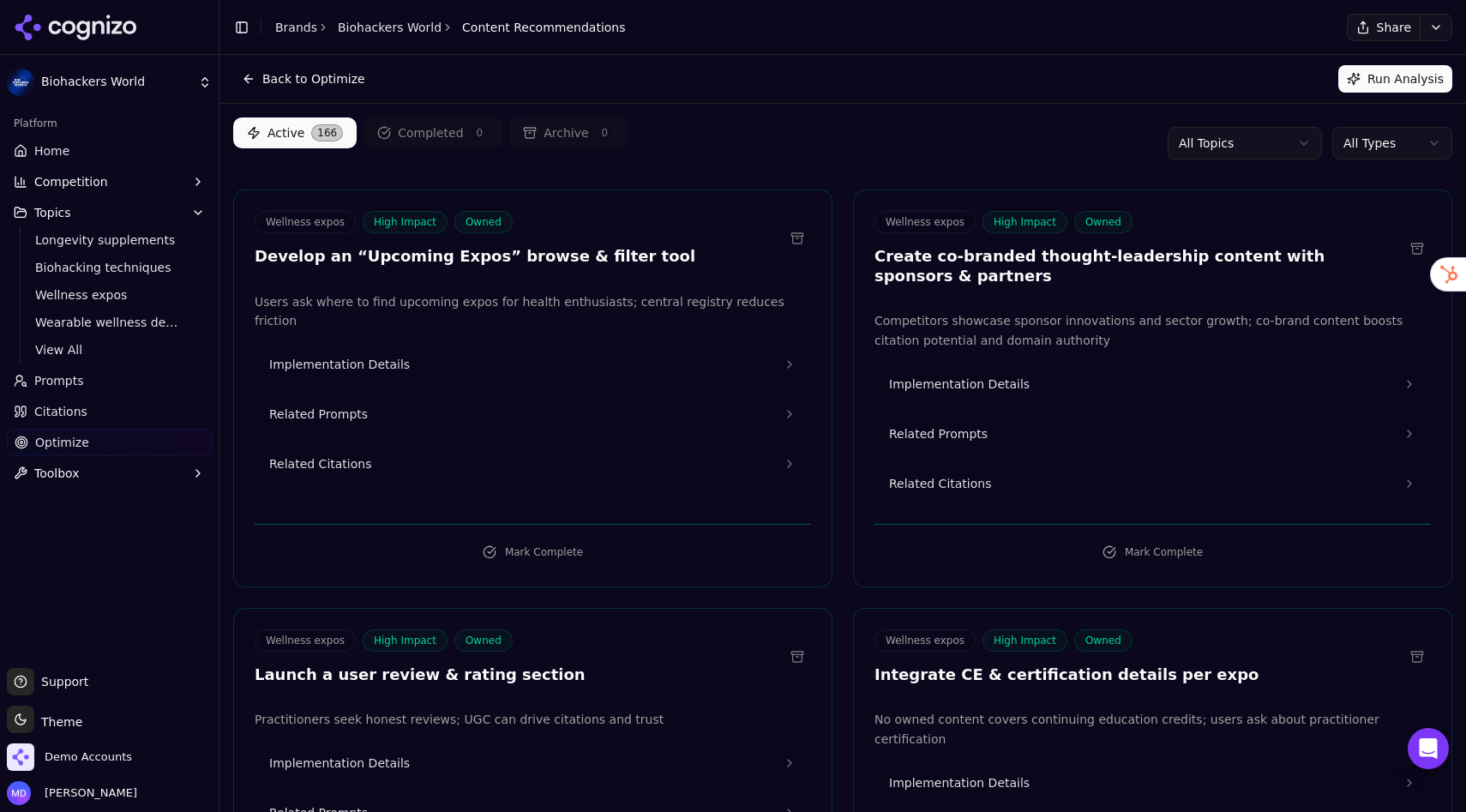
click at [1266, 142] on html "Biohackers World Platform Home Competition Topics Longevity supplements Biohack…" at bounding box center [733, 406] width 1466 height 812
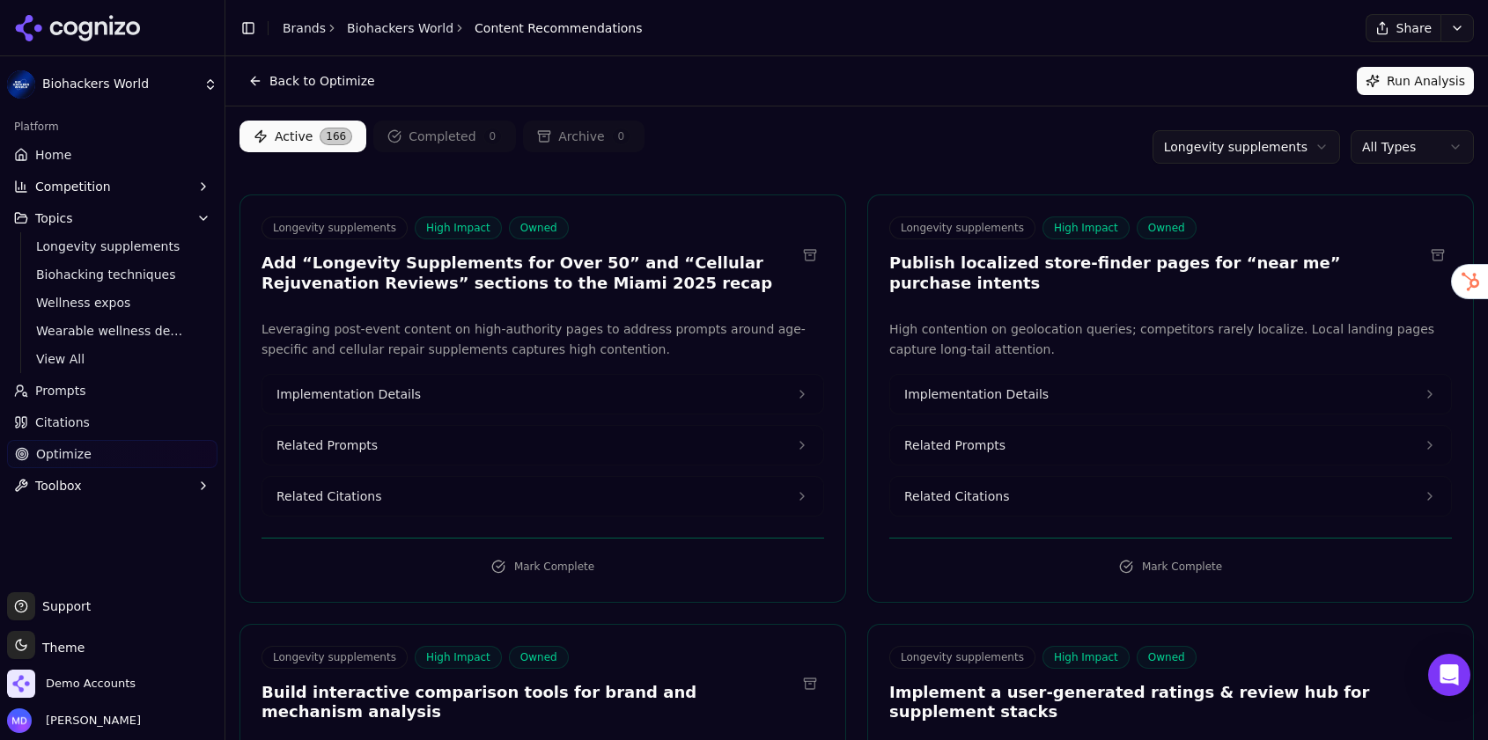
click at [177, 149] on link "Home" at bounding box center [112, 155] width 210 height 28
